Goal: Find specific page/section: Find specific page/section

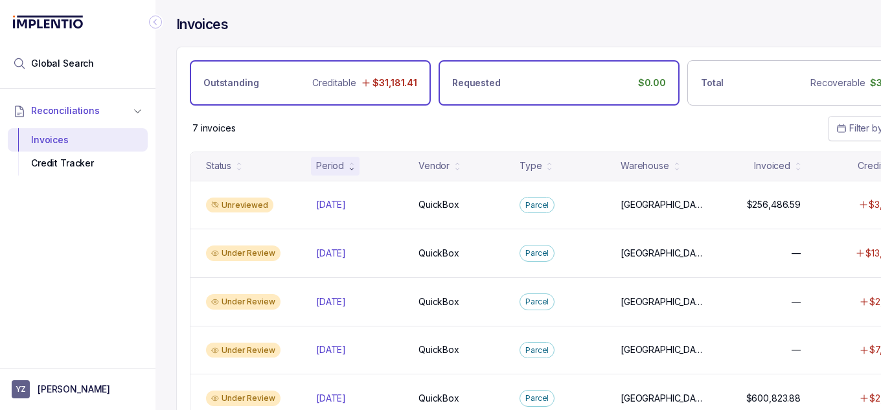
scroll to position [0, 81]
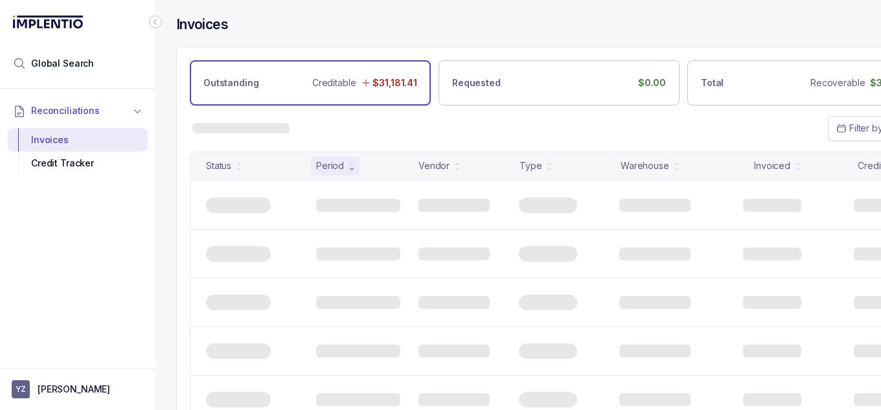
click at [243, 223] on html "Global Search Reconciliations Invoices Credit Tracker YZ [PERSON_NAME] Invoices…" at bounding box center [440, 205] width 881 height 410
